Goal: Register for event/course

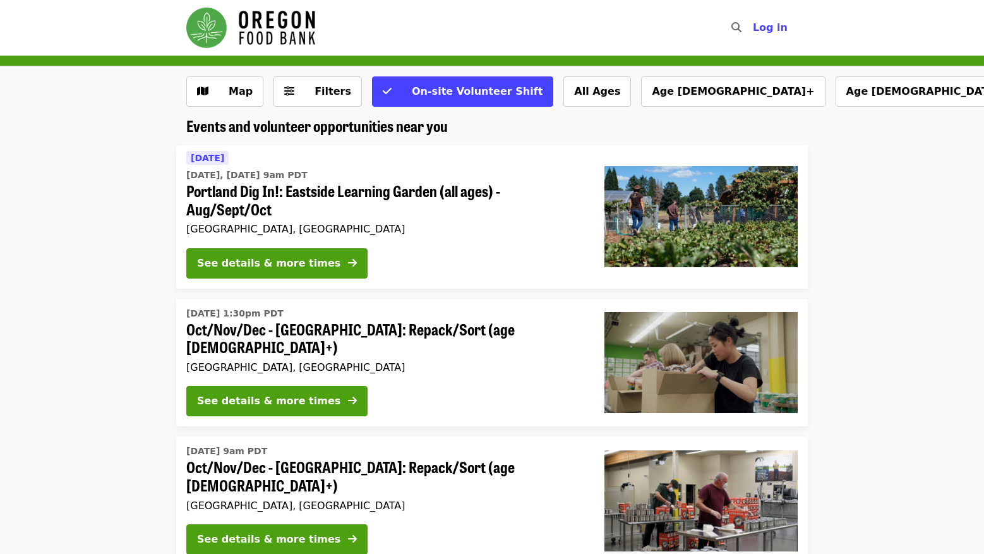
click at [144, 276] on li "[DATE] [DATE], [DATE] 9am PDT Portland Dig In!: Eastside Learning Garden (all a…" at bounding box center [492, 216] width 984 height 143
click at [140, 304] on li "[DATE] 1:30pm PDT Oct/Nov/Dec - [GEOGRAPHIC_DATA]: Repack/Sort (age [DEMOGRAPHI…" at bounding box center [492, 363] width 984 height 128
click at [135, 305] on li "[DATE] 1:30pm PDT Oct/Nov/Dec - [GEOGRAPHIC_DATA]: Repack/Sort (age [DEMOGRAPHI…" at bounding box center [492, 363] width 984 height 128
click at [284, 90] on icon "sliders-h icon" at bounding box center [289, 91] width 10 height 12
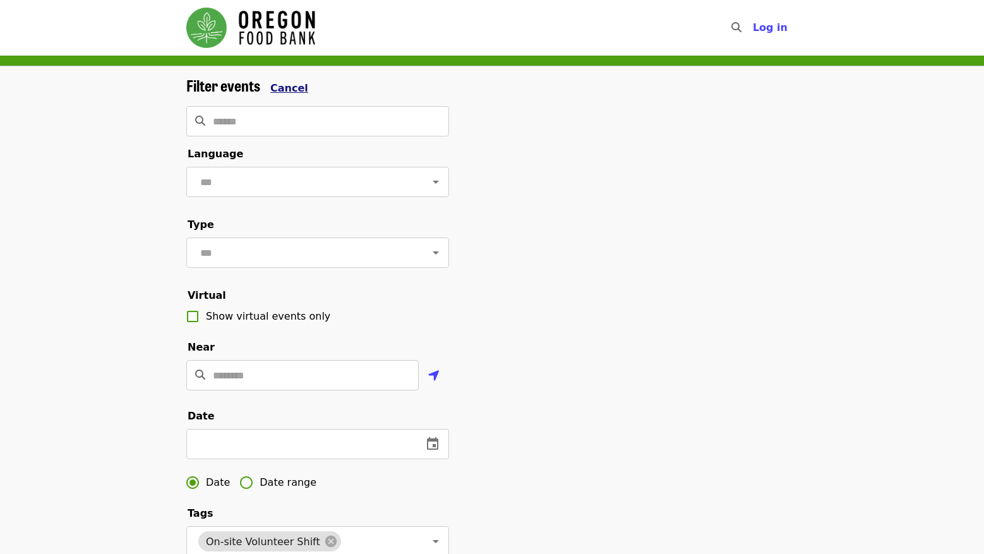
click at [295, 86] on span "Cancel" at bounding box center [289, 88] width 38 height 12
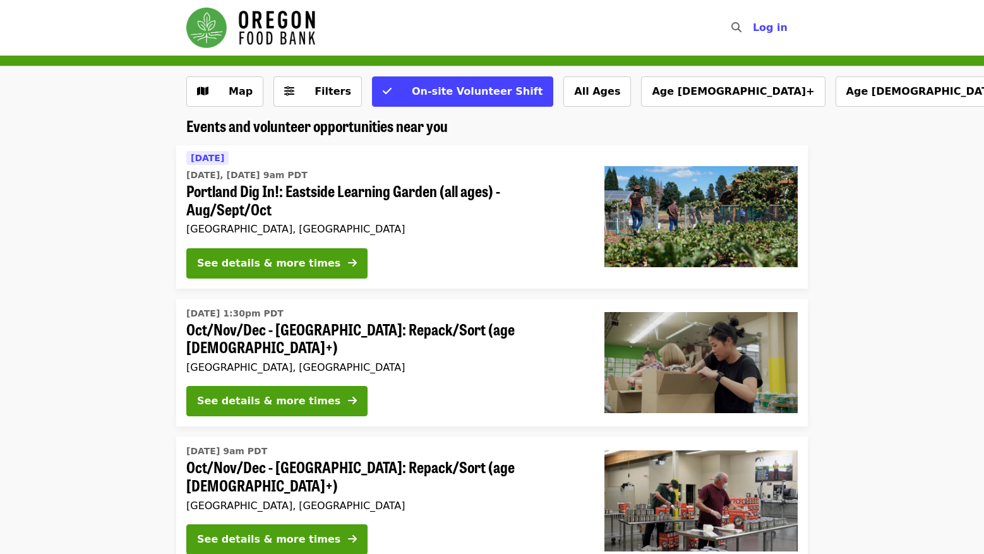
click at [121, 313] on li "[DATE] 1:30pm PDT Oct/Nov/Dec - [GEOGRAPHIC_DATA]: Repack/Sort (age [DEMOGRAPHI…" at bounding box center [492, 363] width 984 height 128
click at [69, 329] on li "[DATE] 1:30pm PDT Oct/Nov/Dec - [GEOGRAPHIC_DATA]: Repack/Sort (age [DEMOGRAPHI…" at bounding box center [492, 363] width 984 height 128
click at [161, 355] on li "[DATE] 1:30pm PDT Oct/Nov/Dec - [GEOGRAPHIC_DATA]: Repack/Sort (age [DEMOGRAPHI…" at bounding box center [492, 363] width 984 height 128
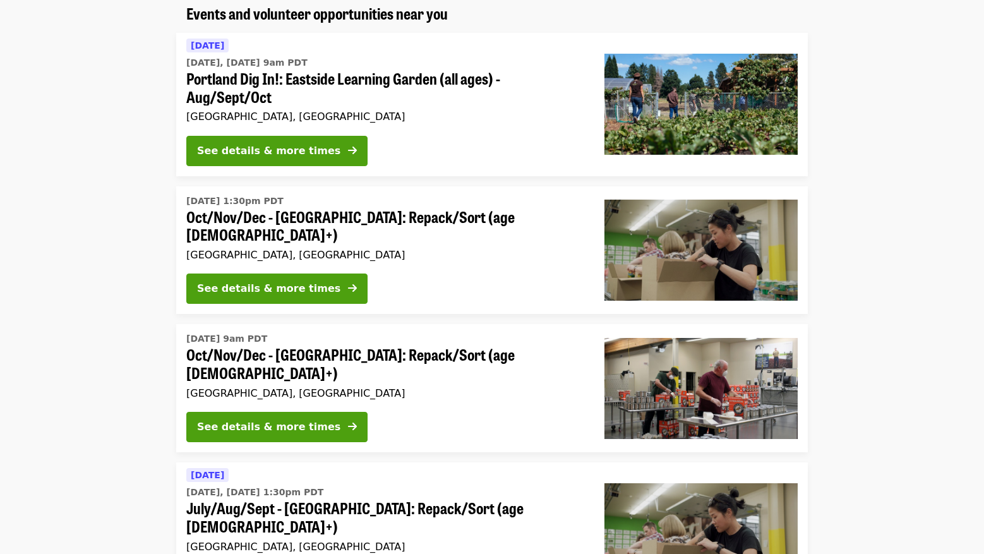
scroll to position [126, 0]
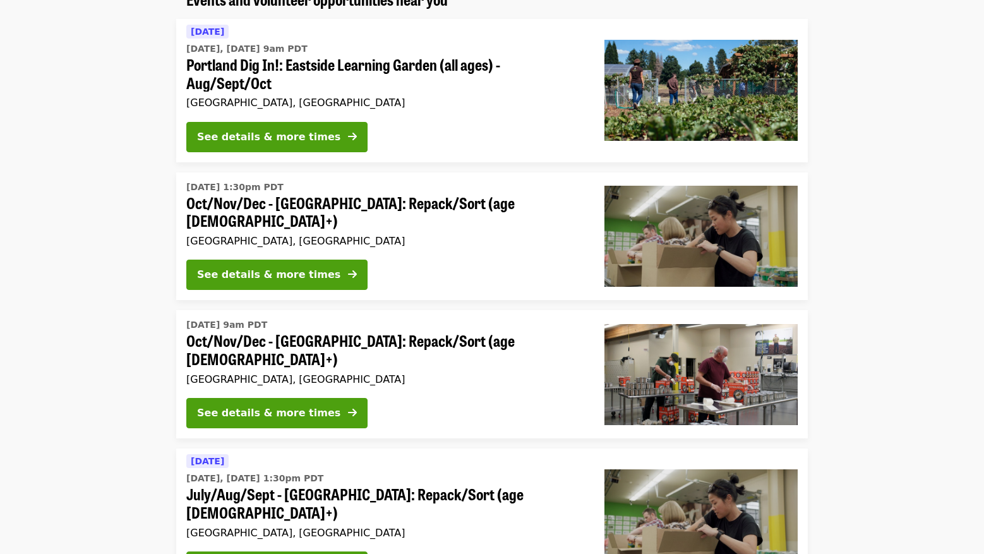
click at [157, 322] on li "[DATE] 9am PDT Oct/Nov/Dec - [GEOGRAPHIC_DATA]: Repack/Sort (age [DEMOGRAPHIC_D…" at bounding box center [492, 374] width 984 height 128
click at [157, 337] on li "[DATE] 9am PDT Oct/Nov/Dec - [GEOGRAPHIC_DATA]: Repack/Sort (age [DEMOGRAPHIC_D…" at bounding box center [492, 374] width 984 height 128
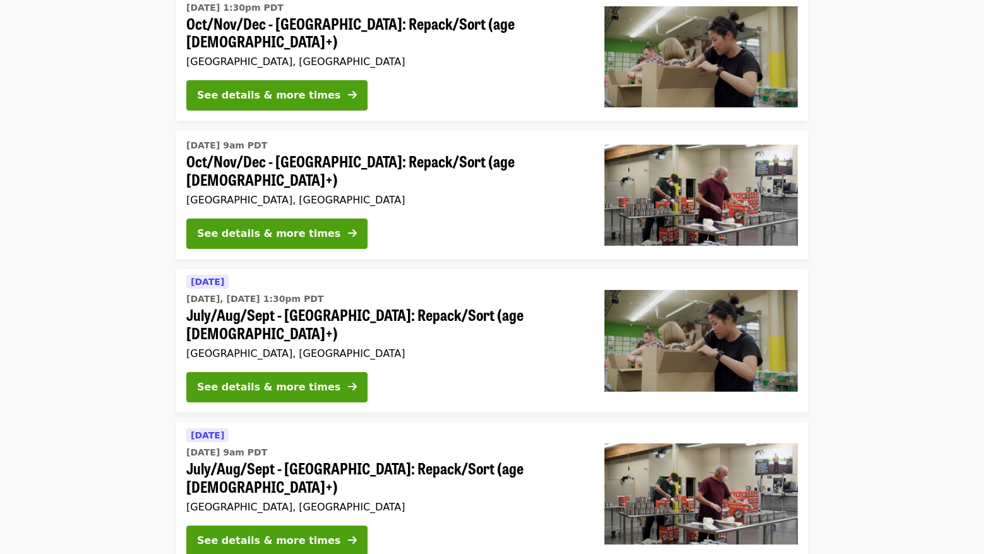
scroll to position [316, 0]
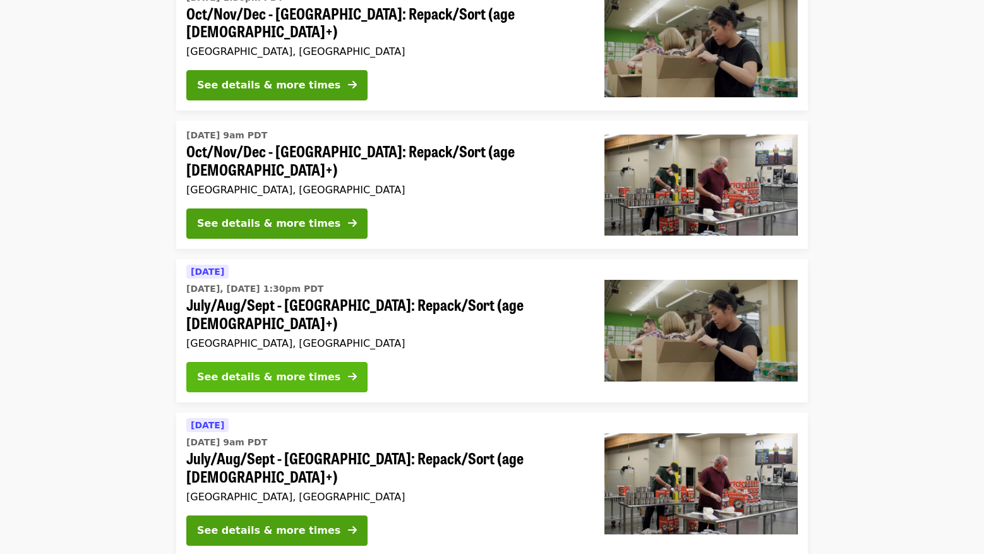
click at [303, 369] on div "See details & more times" at bounding box center [268, 376] width 143 height 15
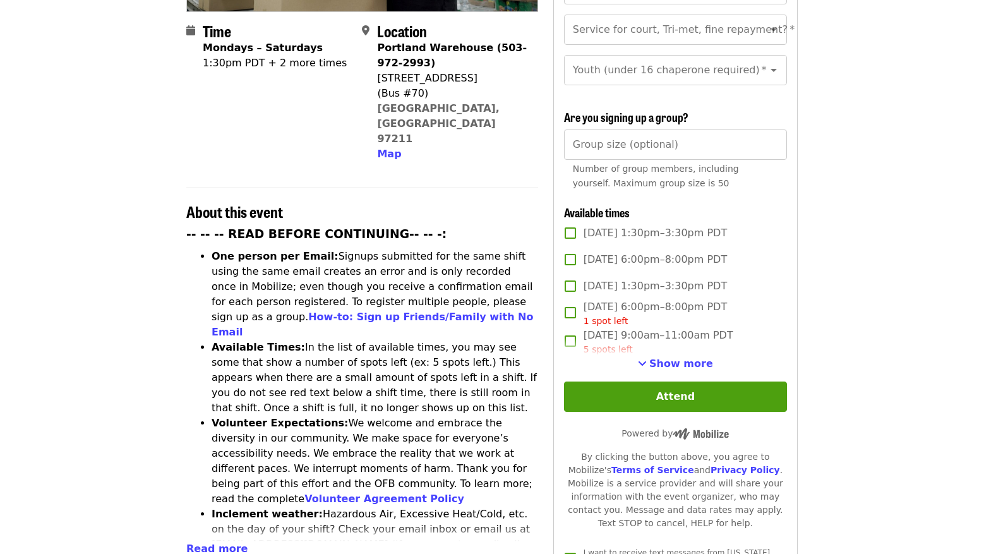
scroll to position [316, 0]
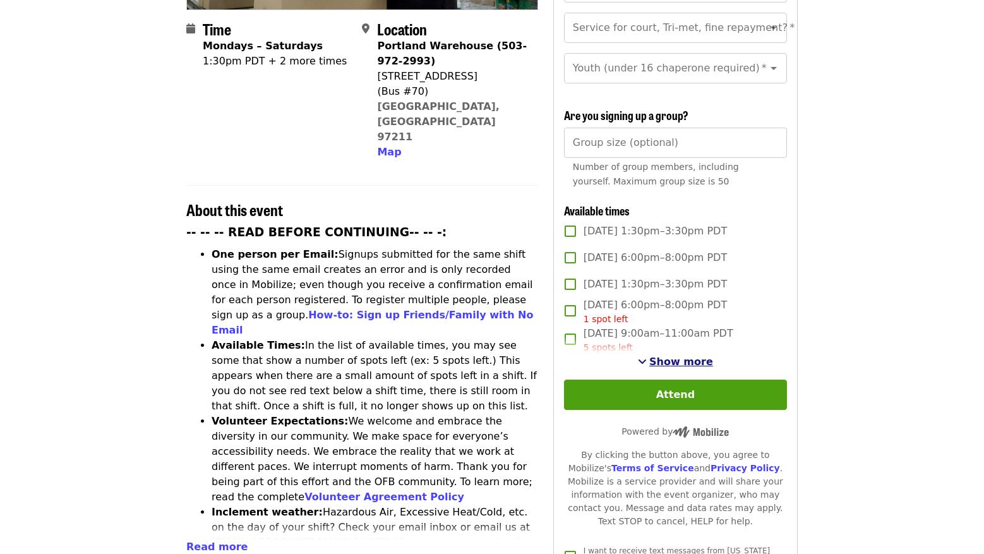
click at [693, 357] on span "Show more" at bounding box center [681, 362] width 64 height 12
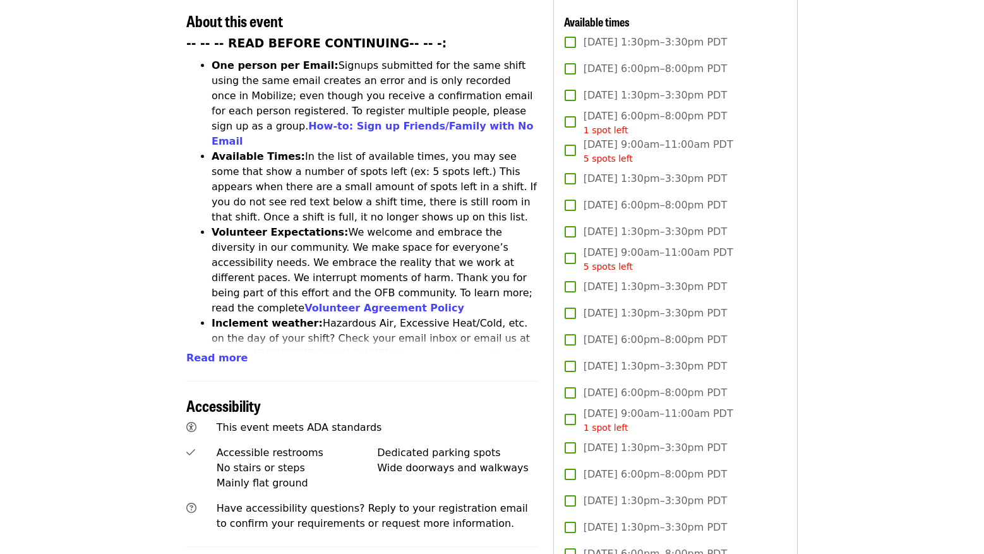
scroll to position [505, 0]
click at [869, 323] on article "July/Aug/Sept - [GEOGRAPHIC_DATA]: Repack/Sort (age [DEMOGRAPHIC_DATA]+) Highes…" at bounding box center [492, 485] width 984 height 1870
click at [860, 337] on article "July/Aug/Sept - [GEOGRAPHIC_DATA]: Repack/Sort (age [DEMOGRAPHIC_DATA]+) Highes…" at bounding box center [492, 485] width 984 height 1870
click at [847, 330] on article "July/Aug/Sept - [GEOGRAPHIC_DATA]: Repack/Sort (age [DEMOGRAPHIC_DATA]+) Highes…" at bounding box center [492, 485] width 984 height 1870
click at [848, 350] on article "July/Aug/Sept - [GEOGRAPHIC_DATA]: Repack/Sort (age [DEMOGRAPHIC_DATA]+) Highes…" at bounding box center [492, 485] width 984 height 1870
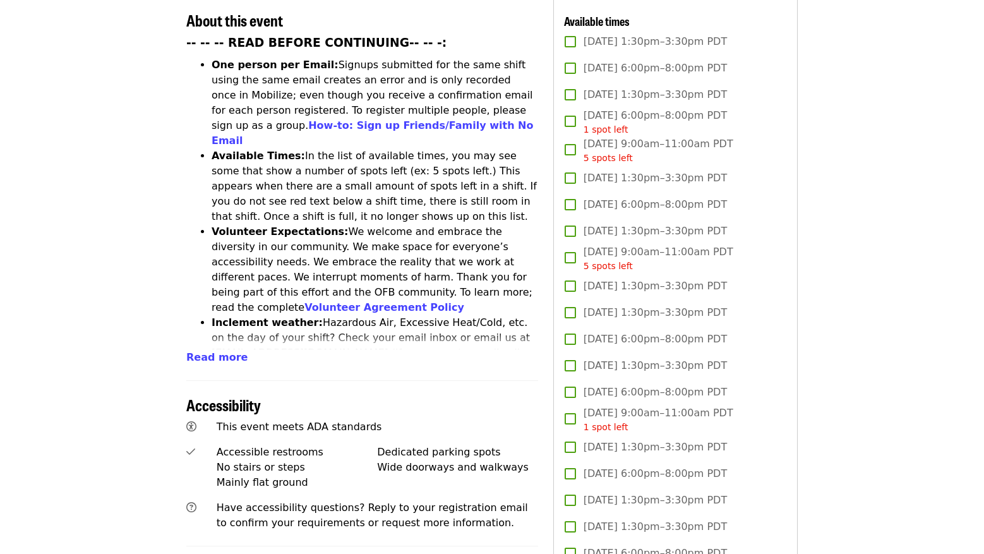
click at [841, 336] on article "July/Aug/Sept - [GEOGRAPHIC_DATA]: Repack/Sort (age [DEMOGRAPHIC_DATA]+) Highes…" at bounding box center [492, 485] width 984 height 1870
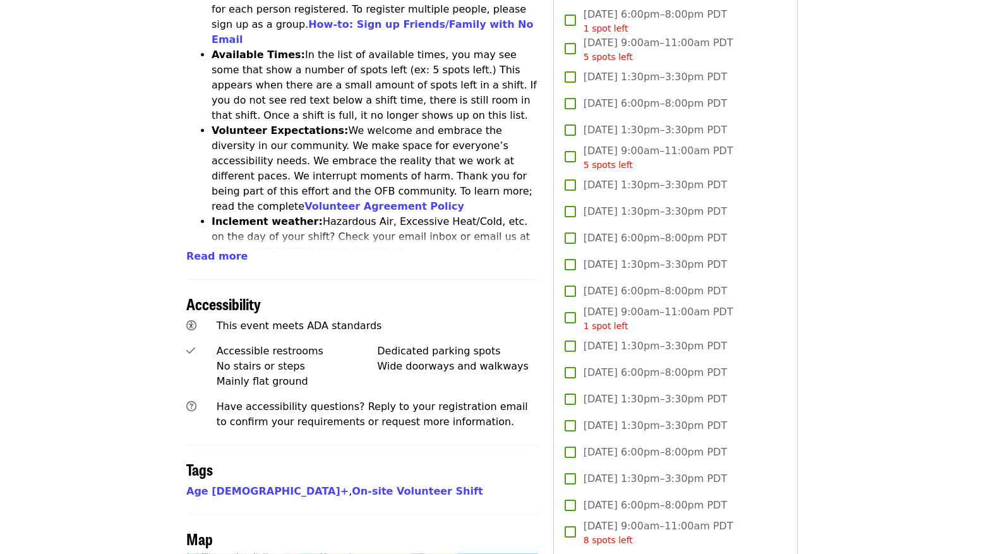
scroll to position [609, 0]
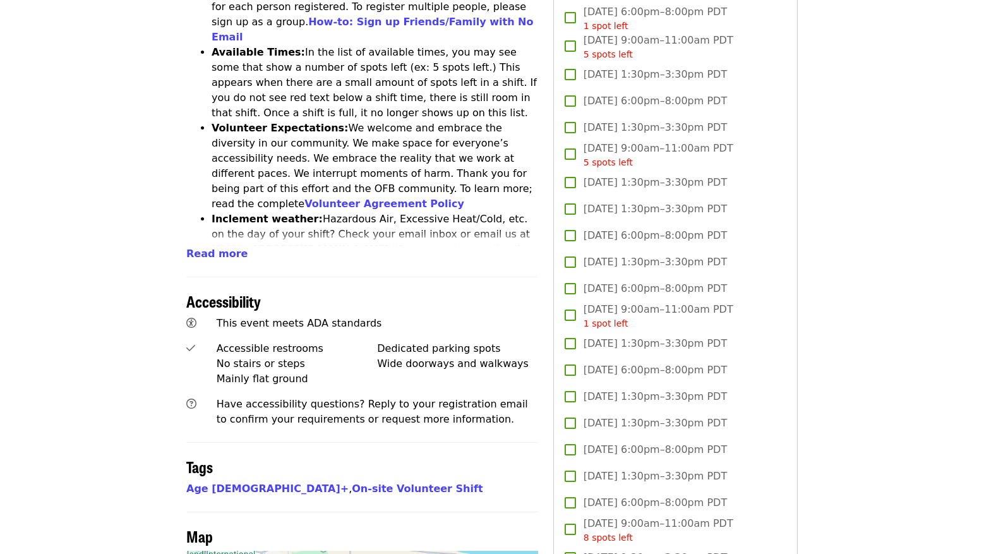
click at [911, 94] on article "July/Aug/Sept - [GEOGRAPHIC_DATA]: Repack/Sort (age [DEMOGRAPHIC_DATA]+) Highes…" at bounding box center [492, 382] width 984 height 1870
click at [794, 228] on div "Sign up now First name   * First name * Last name   * Last name * Email   * Ema…" at bounding box center [675, 316] width 244 height 1569
click at [812, 272] on article "July/Aug/Sept - [GEOGRAPHIC_DATA]: Repack/Sort (age [DEMOGRAPHIC_DATA]+) Highes…" at bounding box center [492, 382] width 984 height 1870
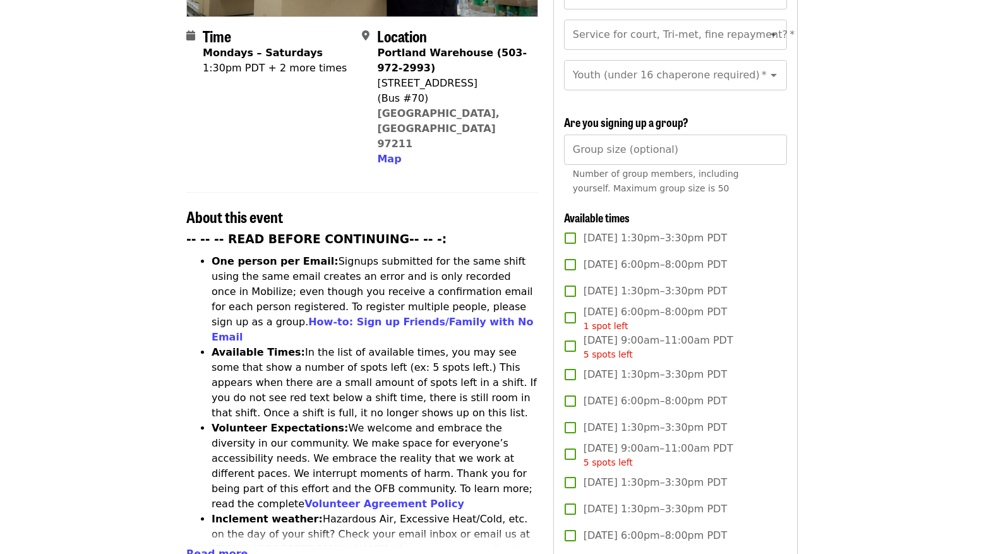
scroll to position [0, 0]
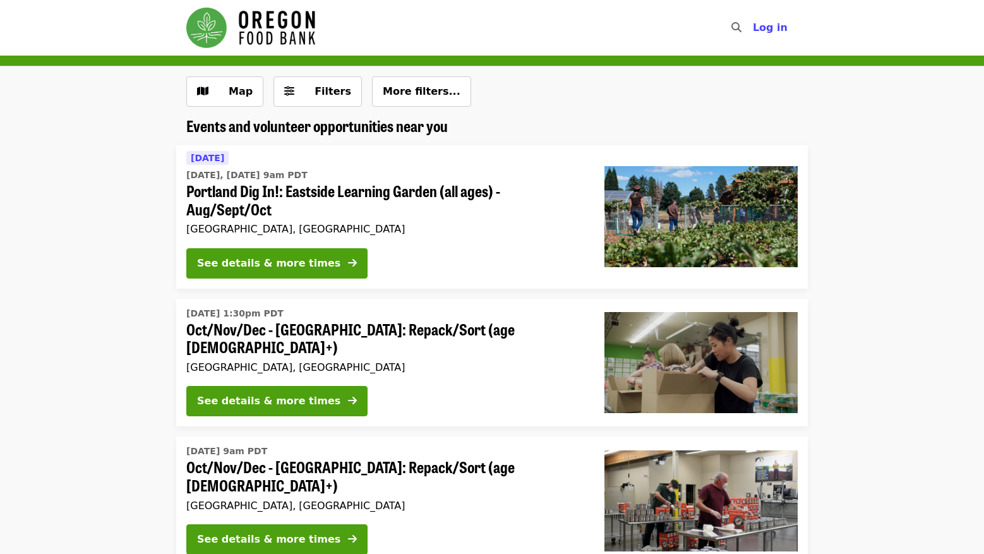
scroll to position [316, 0]
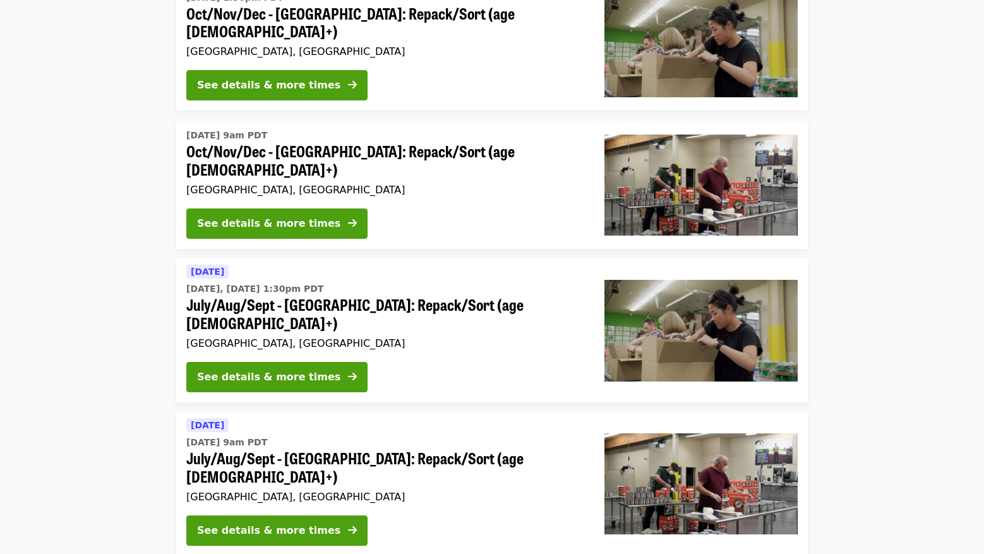
click at [97, 283] on li "[DATE] [DATE], [DATE] 1:30pm PDT July/Aug/Sept - [GEOGRAPHIC_DATA]: Repack/Sort…" at bounding box center [492, 330] width 984 height 143
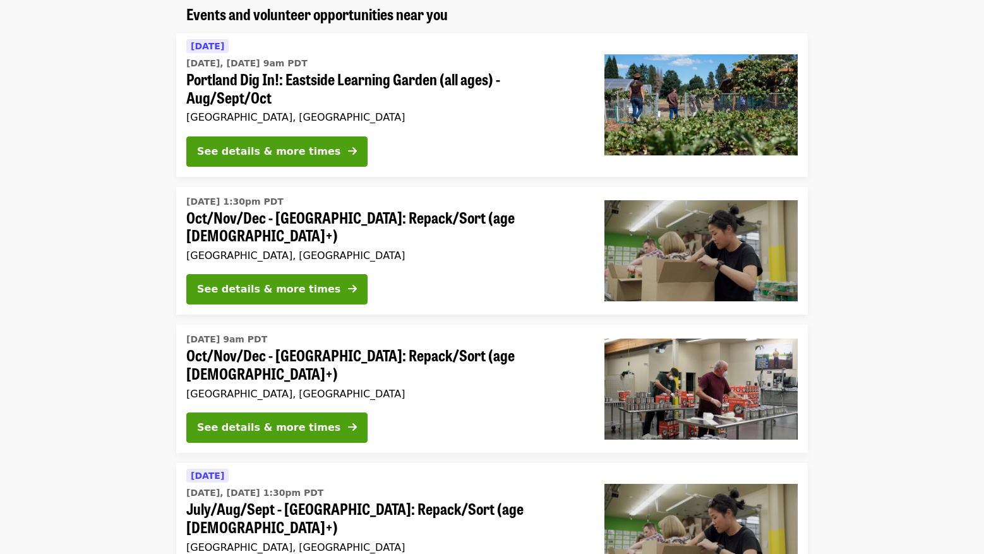
scroll to position [126, 0]
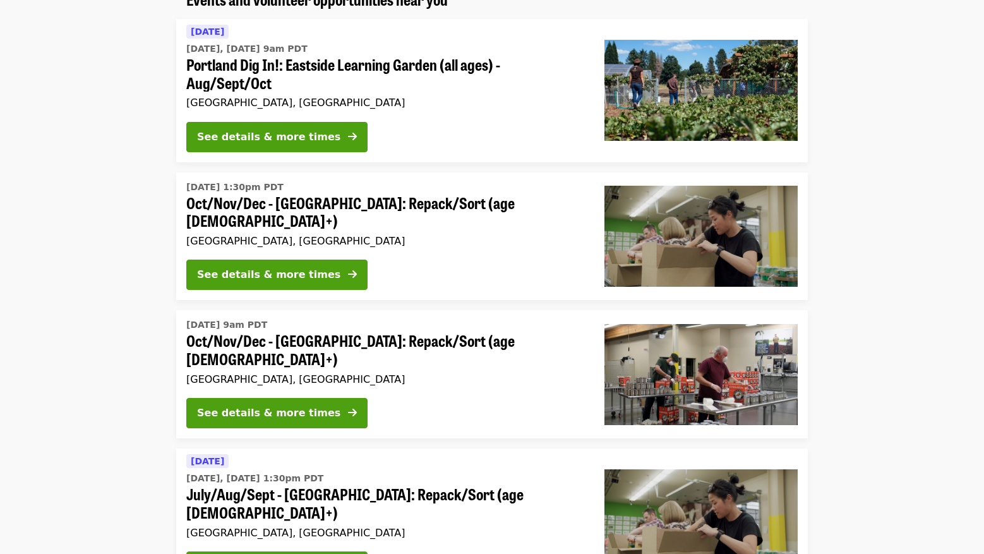
click at [261, 268] on div "See details & more times" at bounding box center [268, 274] width 143 height 15
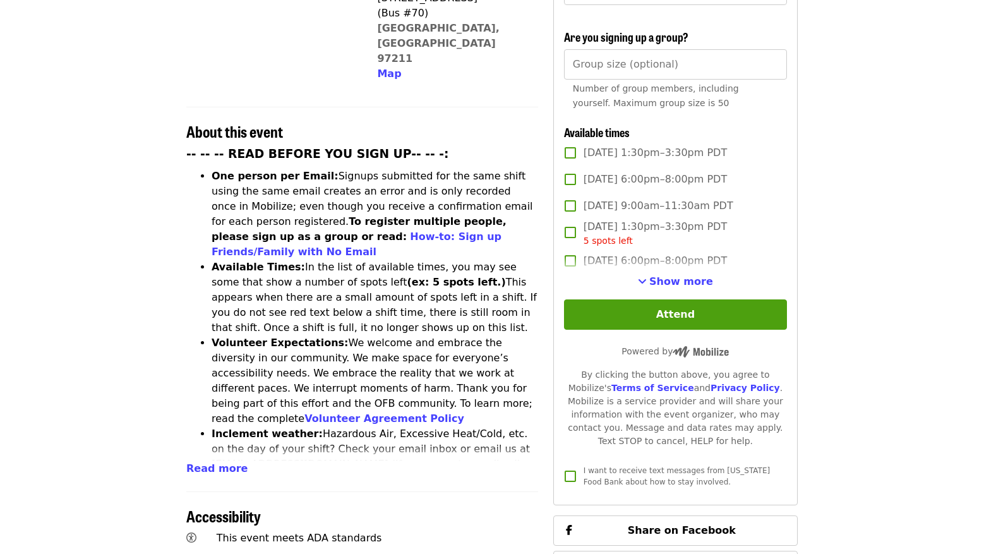
scroll to position [379, 0]
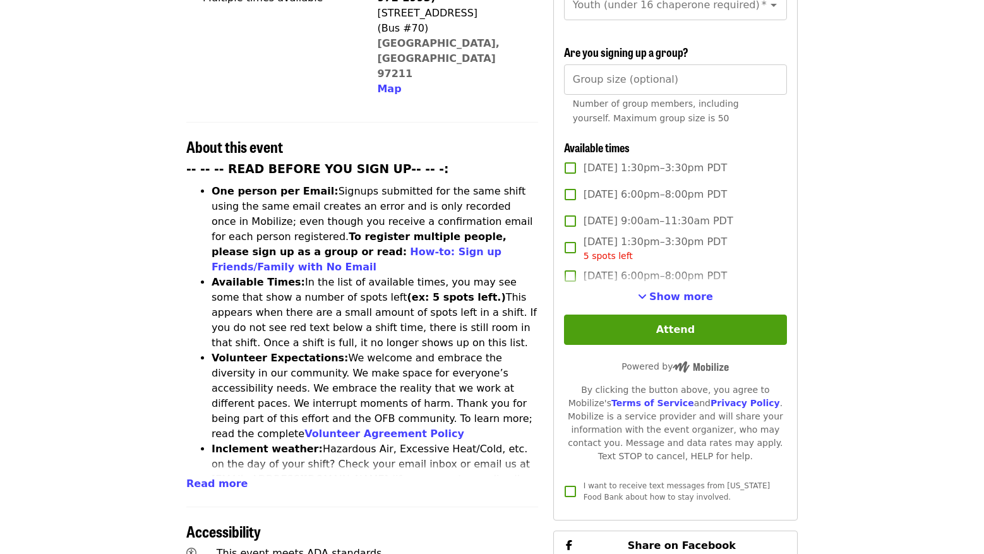
click at [654, 292] on button "Show more" at bounding box center [675, 296] width 75 height 15
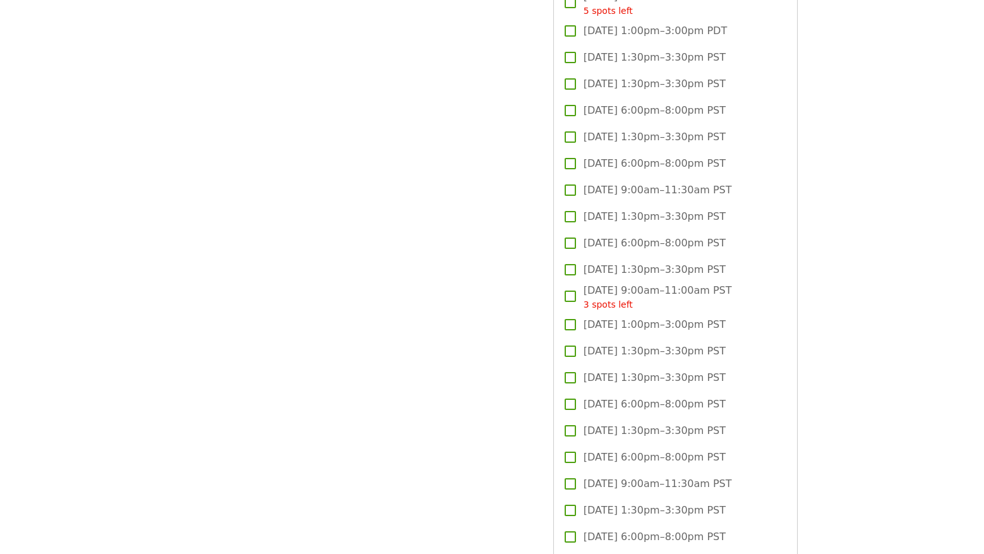
scroll to position [1642, 0]
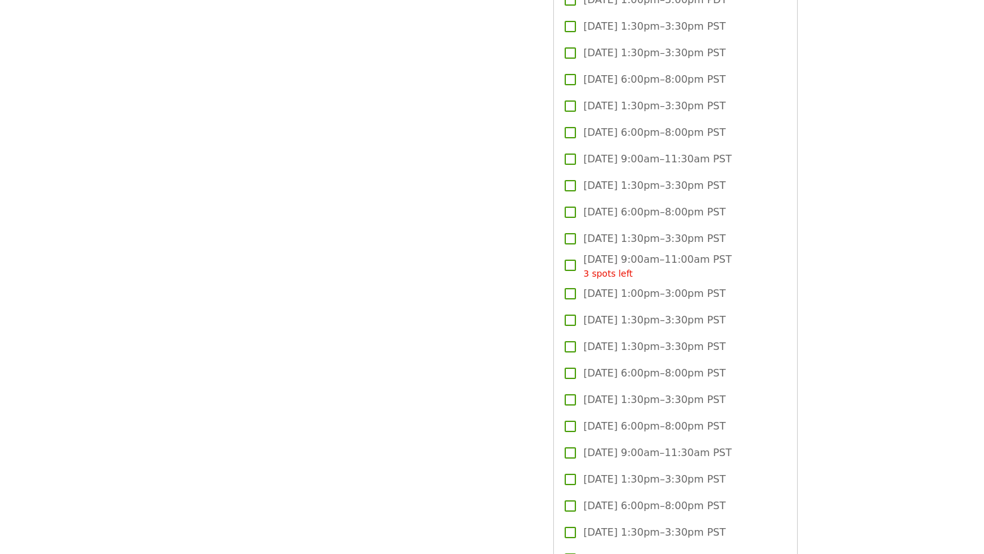
drag, startPoint x: 419, startPoint y: 111, endPoint x: 531, endPoint y: 61, distance: 122.4
click at [419, 111] on div "Time Mondays – Saturdays Multiple times available Location [GEOGRAPHIC_DATA] (5…" at bounding box center [362, 409] width 352 height 3820
